Goal: Complete application form: Complete application form

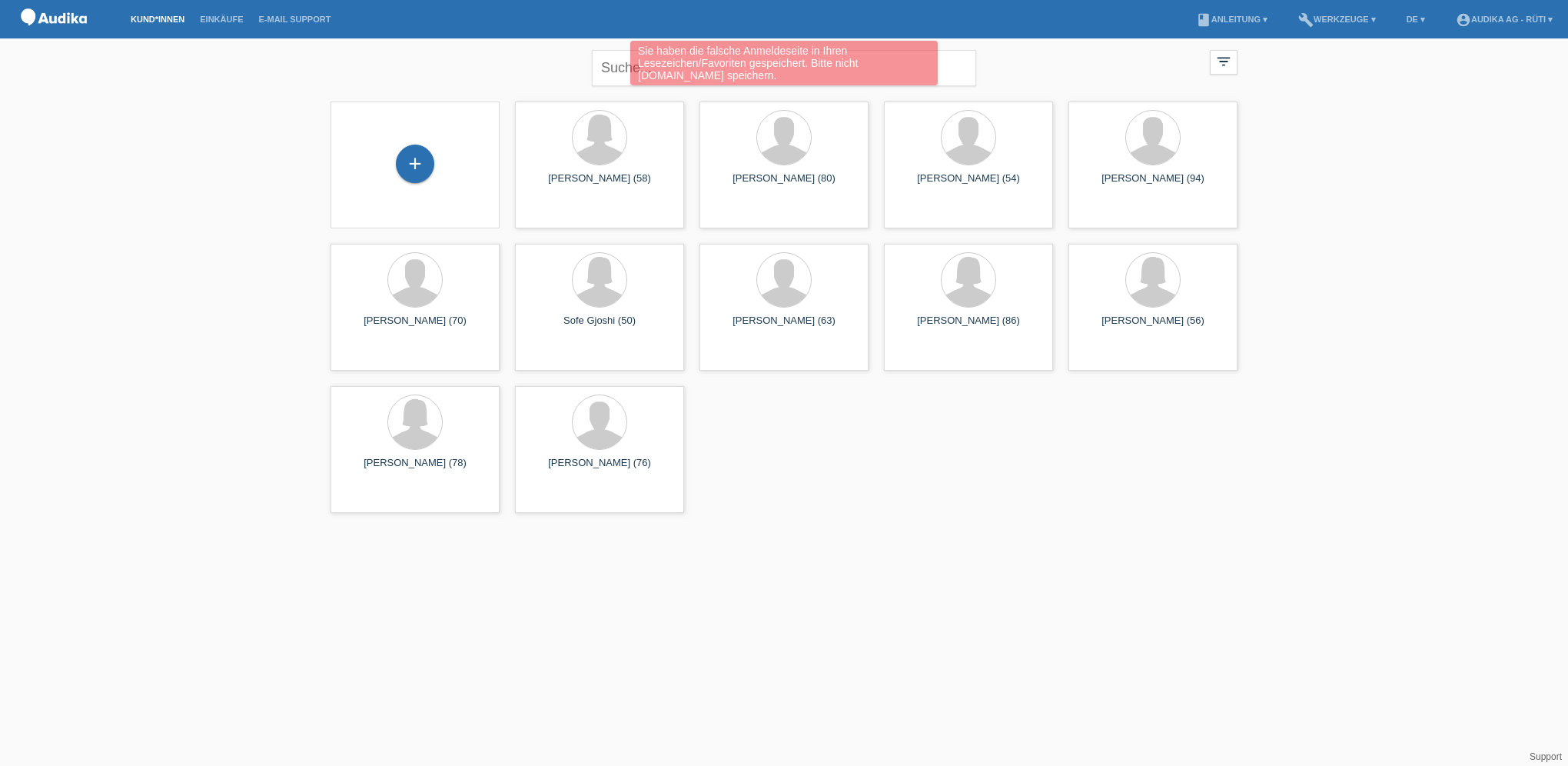
click at [436, 188] on div "+" at bounding box center [415, 165] width 169 height 127
click at [418, 166] on div "+" at bounding box center [415, 163] width 38 height 38
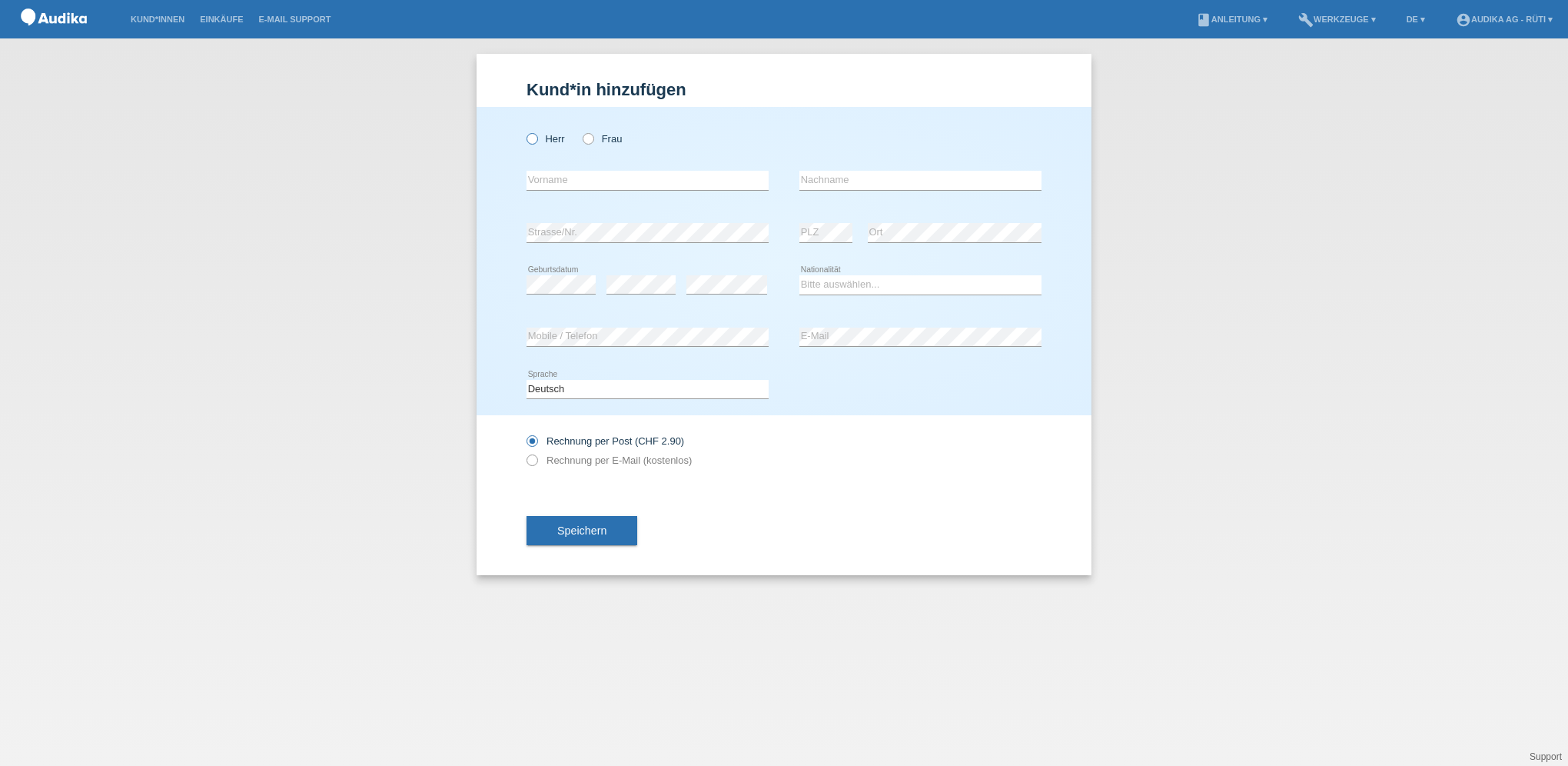
click at [524, 130] on icon at bounding box center [524, 130] width 0 height 0
click at [533, 137] on input "Herr" at bounding box center [531, 137] width 10 height 10
radio input "true"
click at [633, 183] on input "text" at bounding box center [648, 180] width 243 height 19
paste input "Shefki"
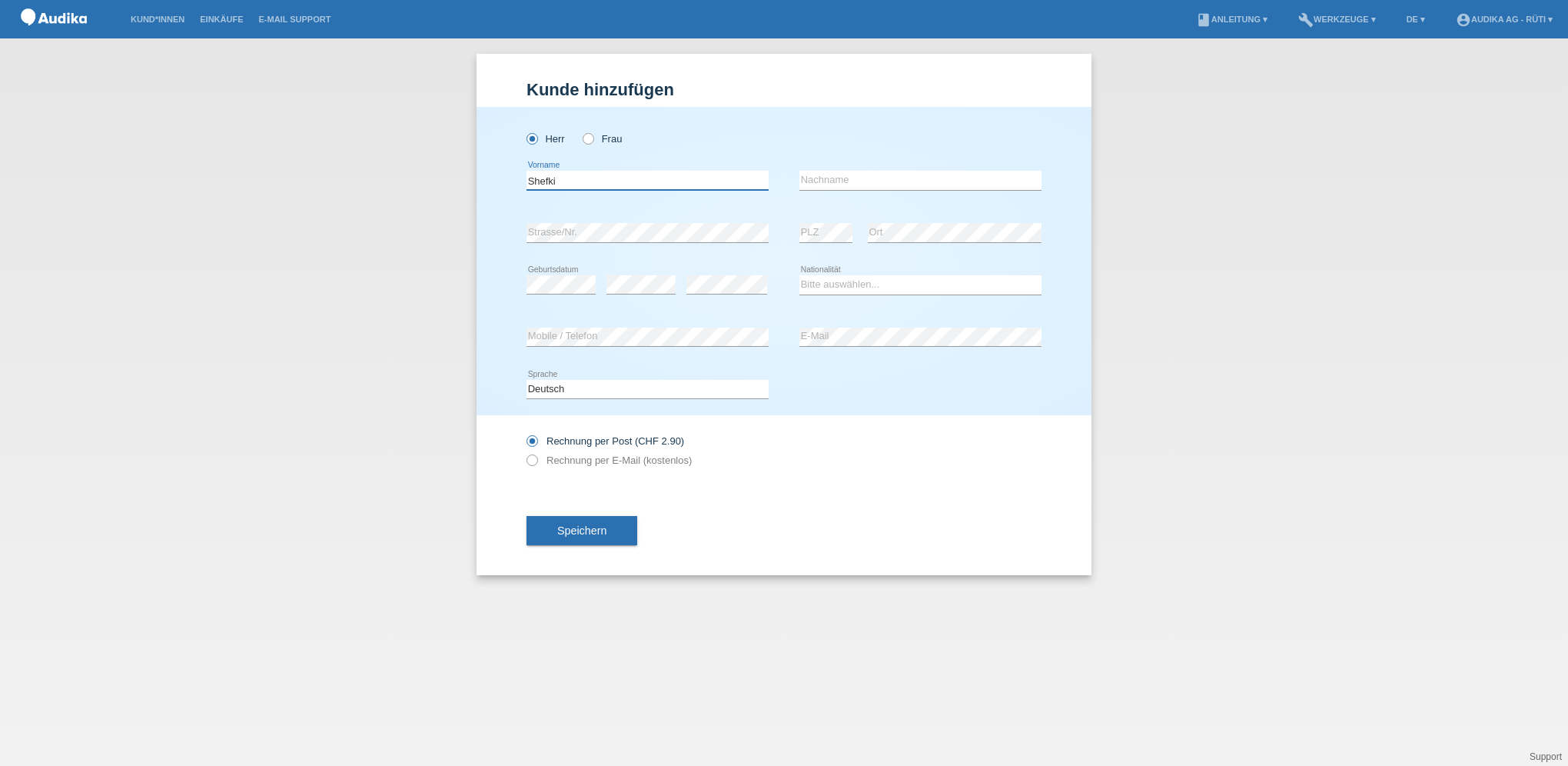
type input "Shefki"
click at [824, 180] on input "text" at bounding box center [920, 180] width 243 height 19
paste input "[PERSON_NAME]"
type input "[PERSON_NAME]"
click at [826, 283] on select "Bitte auswählen... Schweiz Deutschland Liechtenstein Österreich ------------ Af…" at bounding box center [920, 284] width 243 height 18
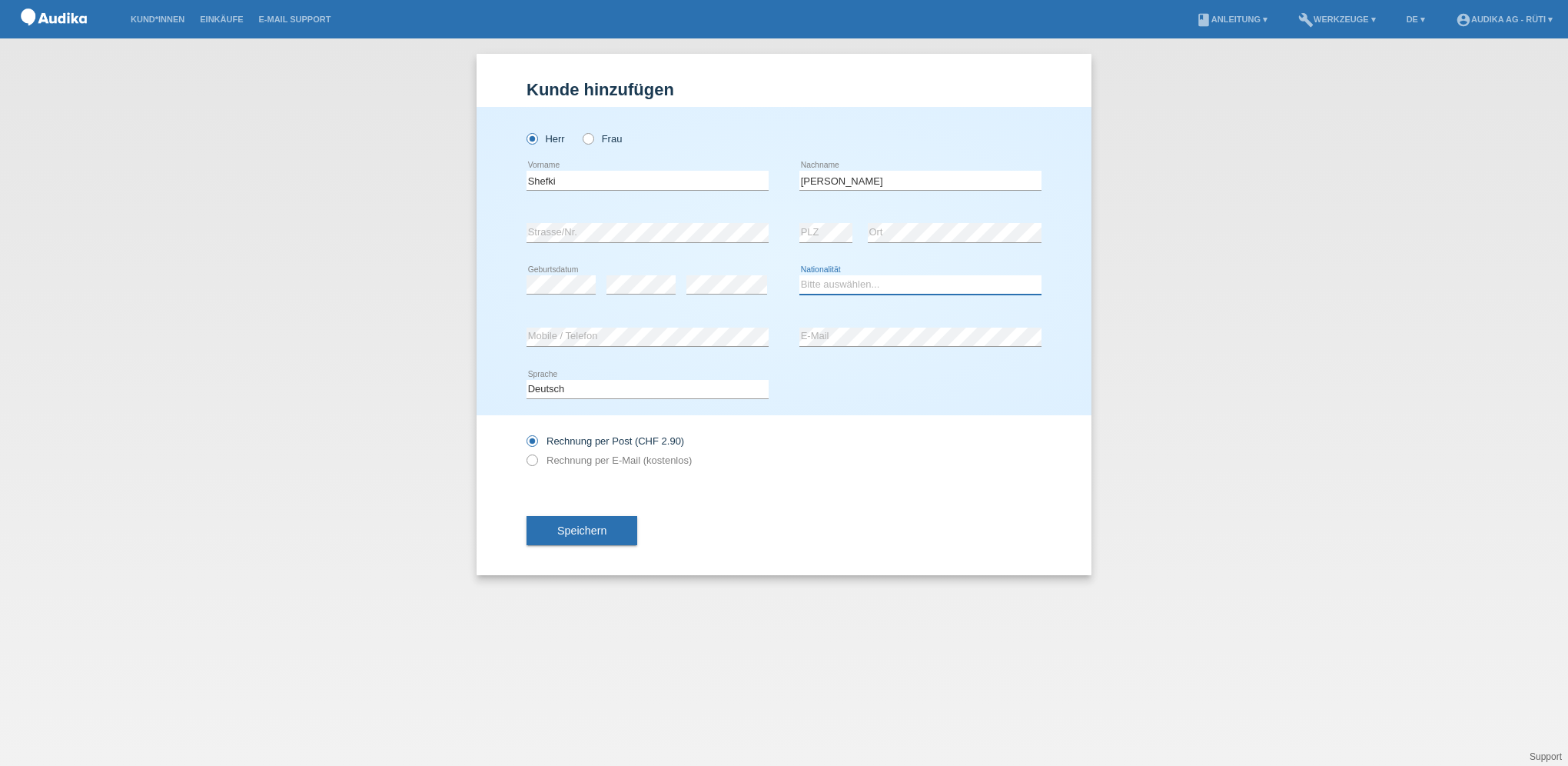
select select "CH"
click at [800, 276] on select "Bitte auswählen... Schweiz Deutschland Liechtenstein Österreich ------------ Af…" at bounding box center [920, 284] width 243 height 18
click at [524, 452] on icon at bounding box center [524, 452] width 0 height 0
click at [532, 456] on input "Rechnung per E-Mail (kostenlos)" at bounding box center [531, 464] width 10 height 19
radio input "true"
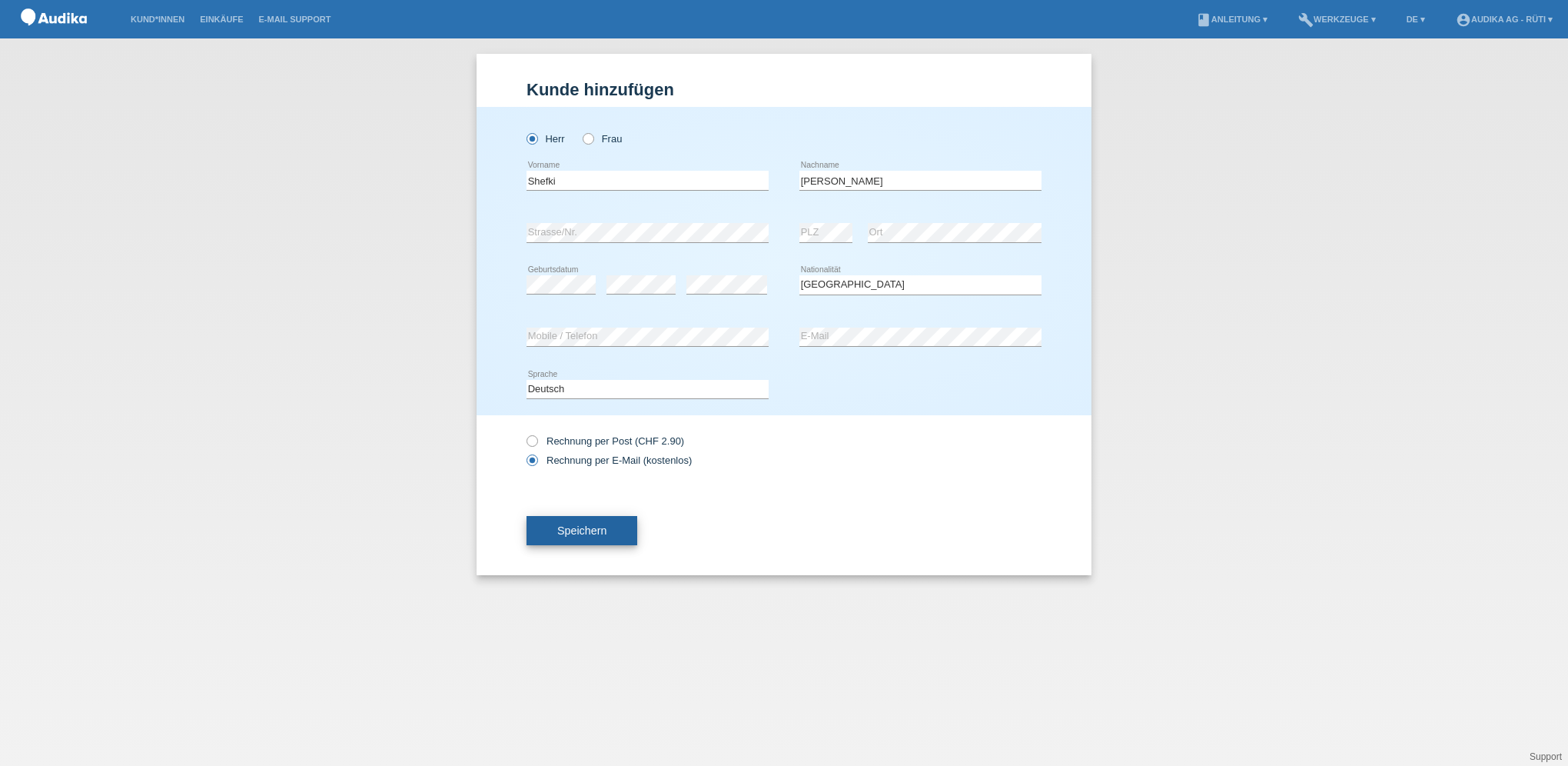
click at [624, 527] on button "Speichern" at bounding box center [581, 530] width 110 height 30
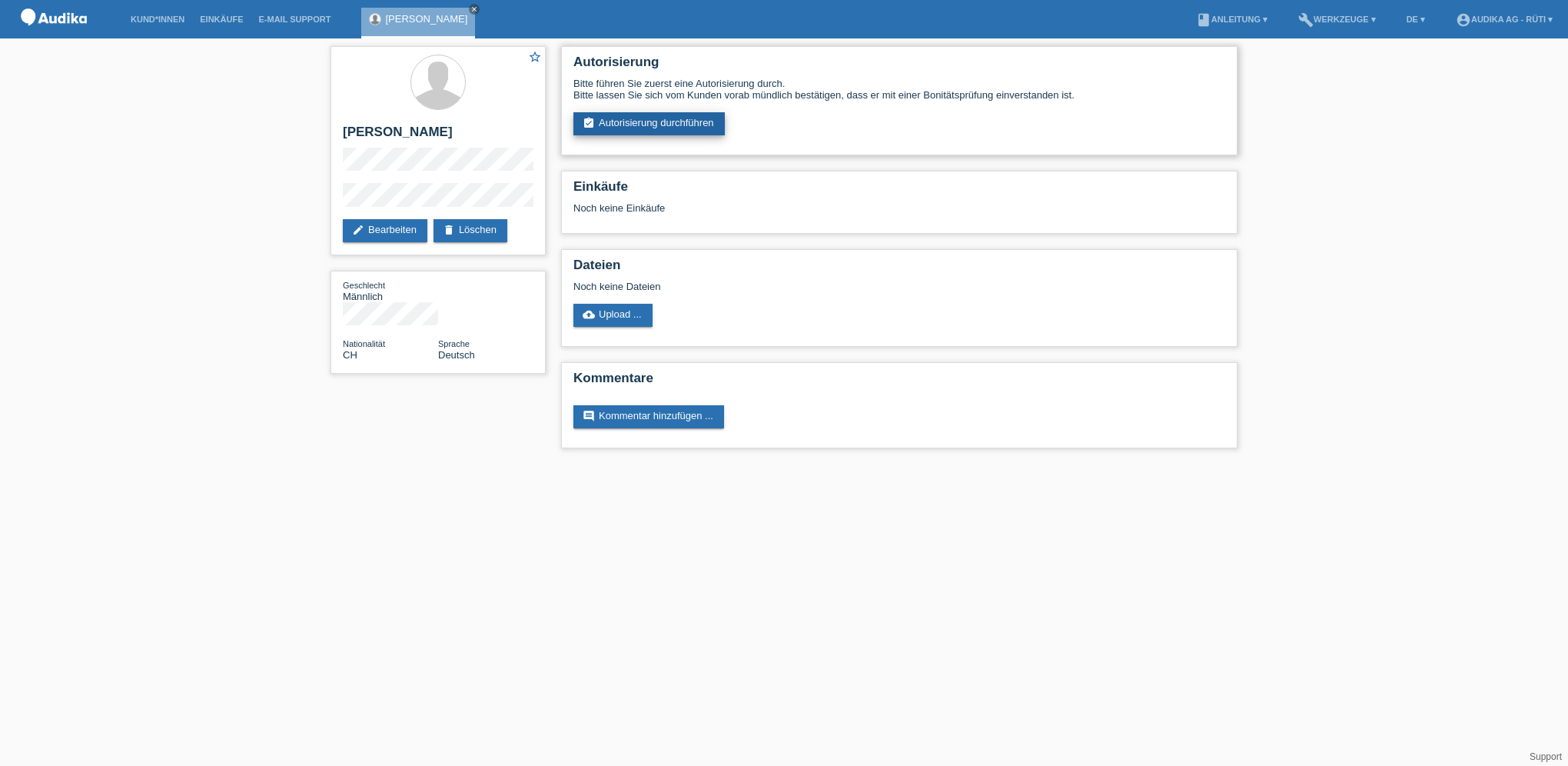
click at [636, 124] on link "assignment_turned_in Autorisierung durchführen" at bounding box center [649, 123] width 151 height 23
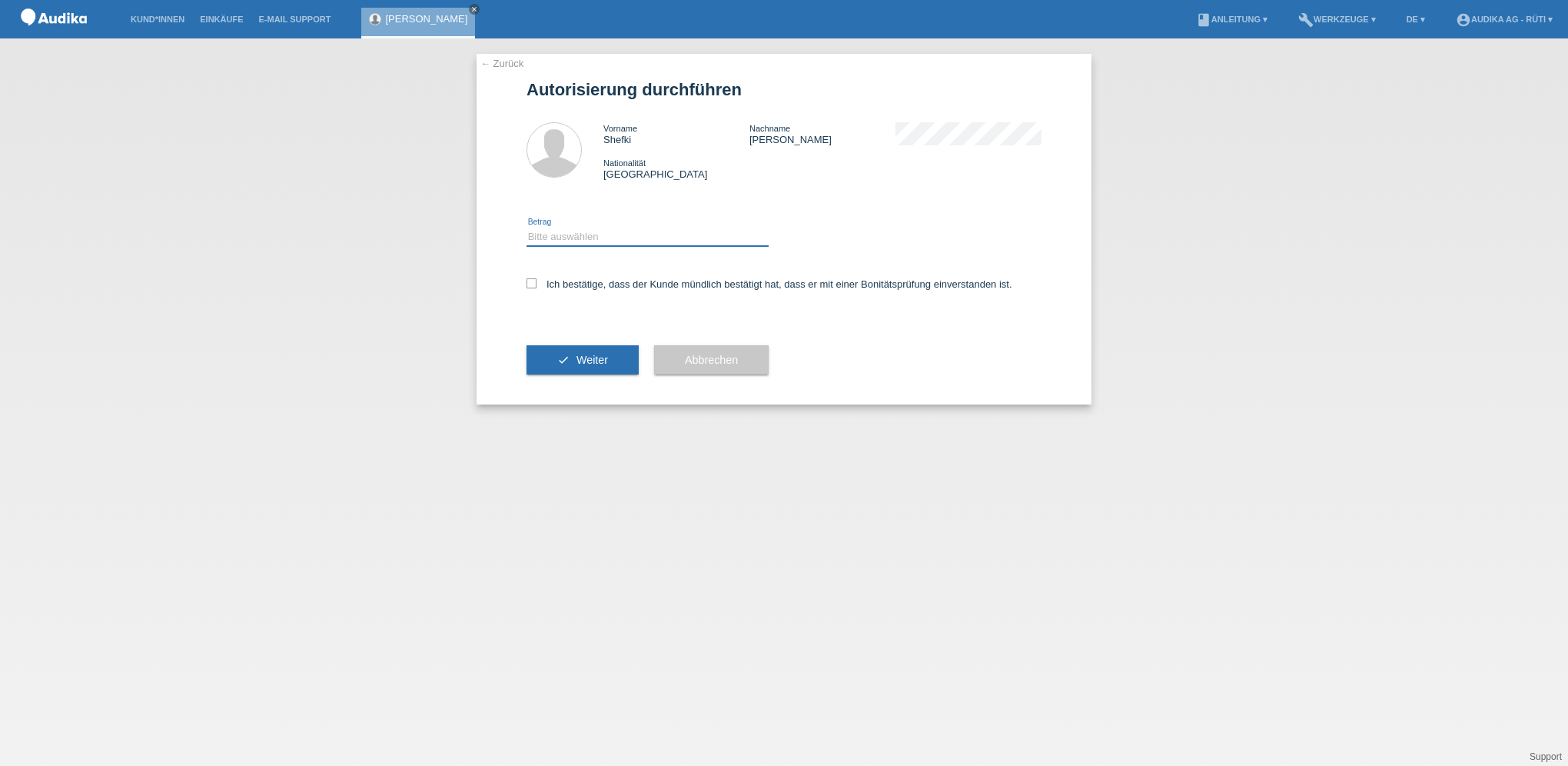
click at [628, 234] on select "Bitte auswählen CHF 1.00 - CHF 499.00 CHF 500.00 - CHF 1'999.00 CHF 2'000.00 - …" at bounding box center [648, 236] width 243 height 18
select select "3"
click at [527, 228] on select "Bitte auswählen CHF 1.00 - CHF 499.00 CHF 500.00 - CHF 1'999.00 CHF 2'000.00 - …" at bounding box center [648, 236] width 243 height 18
click at [535, 281] on icon at bounding box center [531, 283] width 10 height 10
click at [535, 281] on input "Ich bestätige, dass der Kunde mündlich bestätigt hat, dass er mit einer Bonität…" at bounding box center [531, 283] width 10 height 10
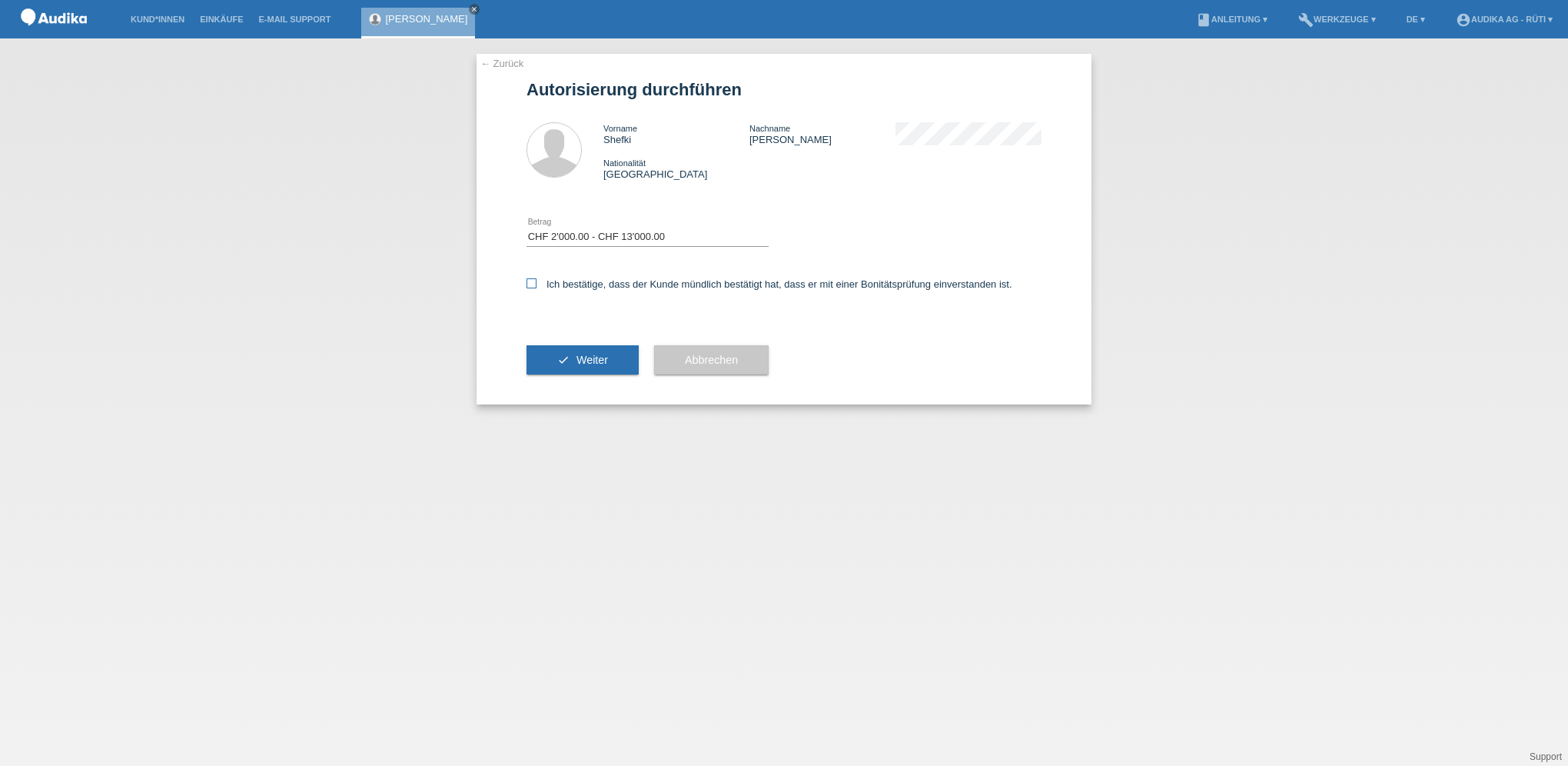
checkbox input "true"
click at [574, 360] on button "check Weiter" at bounding box center [582, 360] width 112 height 30
